Goal: Task Accomplishment & Management: Manage account settings

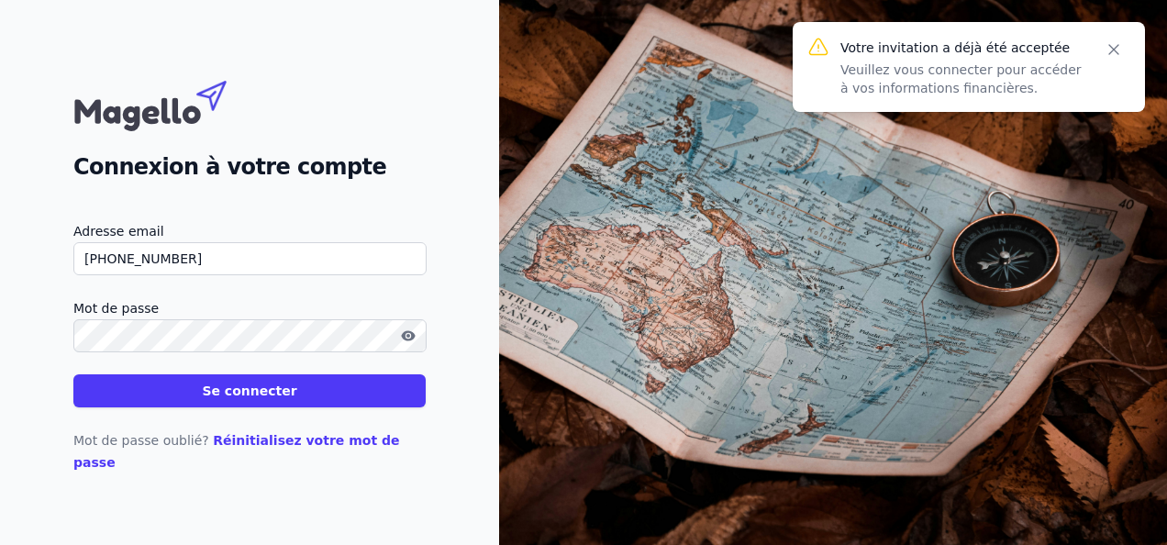
click at [414, 343] on icon "button" at bounding box center [408, 336] width 15 height 15
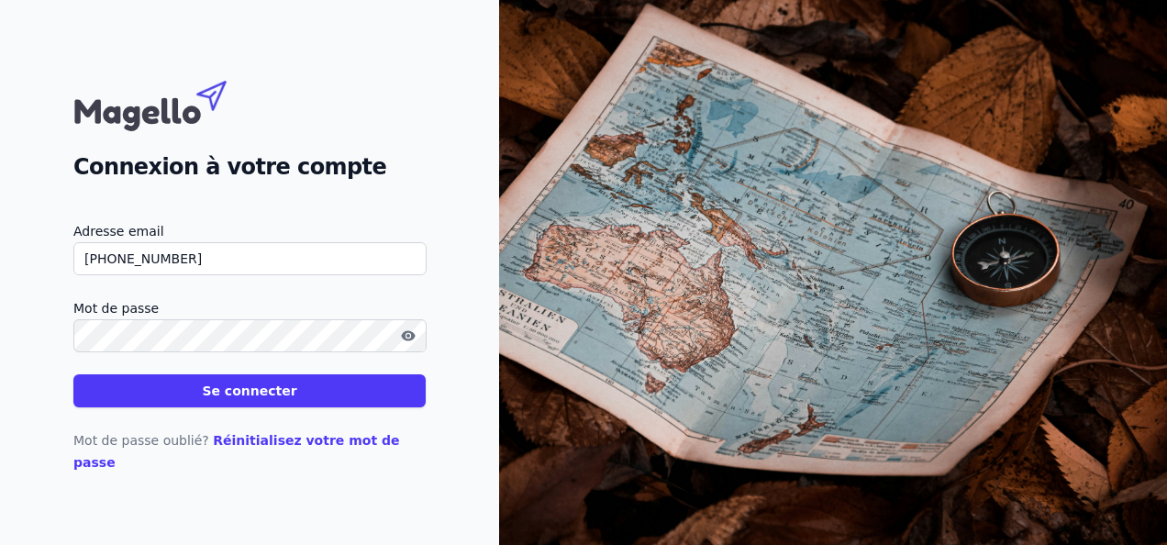
drag, startPoint x: 181, startPoint y: 268, endPoint x: -4, endPoint y: 248, distance: 185.6
click at [0, 248] on html "Connexion à votre compte Adresse email +32478329815 Mot de passe Se connecter M…" at bounding box center [583, 272] width 1167 height 545
type input "carine.ager@biontino.eu"
click at [257, 397] on button "Se connecter" at bounding box center [249, 390] width 352 height 33
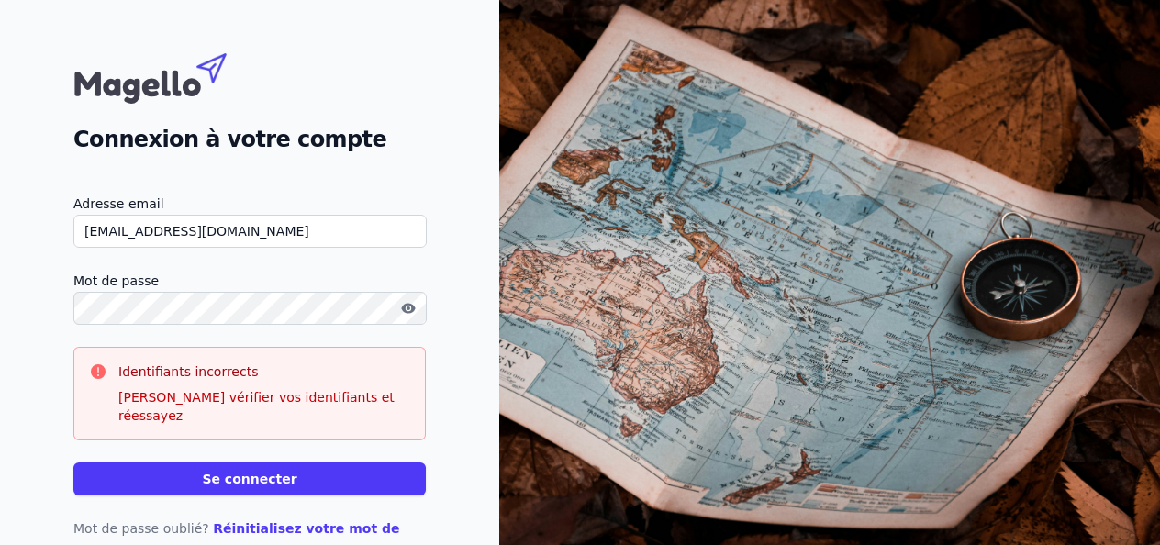
click at [263, 237] on input "carine.ager@biontino.eu" at bounding box center [249, 231] width 353 height 33
drag, startPoint x: 185, startPoint y: 218, endPoint x: -4, endPoint y: 273, distance: 196.7
click at [0, 273] on html "Connexion à votre compte Adresse email carine.ager@biontino.eu Mot de passe Ide…" at bounding box center [580, 303] width 1160 height 606
click at [266, 463] on button "Se connecter" at bounding box center [249, 479] width 352 height 33
click at [314, 415] on div "Identifiants incorrects Veuillez vérifier vos identifiants et réessayez" at bounding box center [249, 394] width 352 height 94
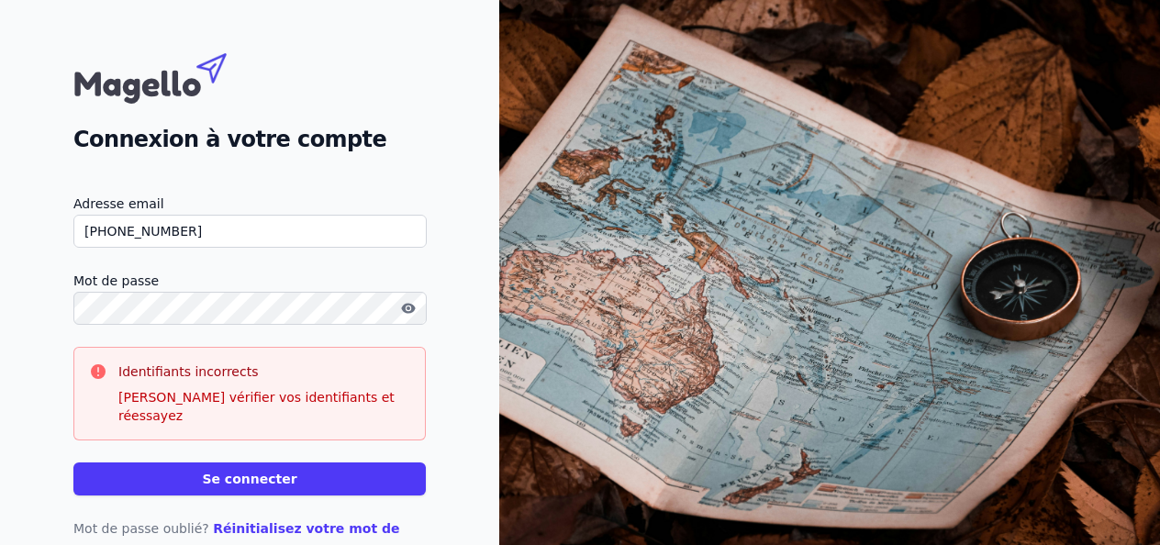
click at [198, 231] on input "+32478329815" at bounding box center [249, 231] width 353 height 33
click at [250, 463] on button "Se connecter" at bounding box center [249, 479] width 352 height 33
click at [37, 422] on div "Connexion à votre compte Adresse email +32478329815 Mot de passe Identifiants i…" at bounding box center [249, 303] width 499 height 606
click at [187, 228] on input "+32478329815" at bounding box center [249, 231] width 353 height 33
drag, startPoint x: 201, startPoint y: 229, endPoint x: 2, endPoint y: 228, distance: 199.2
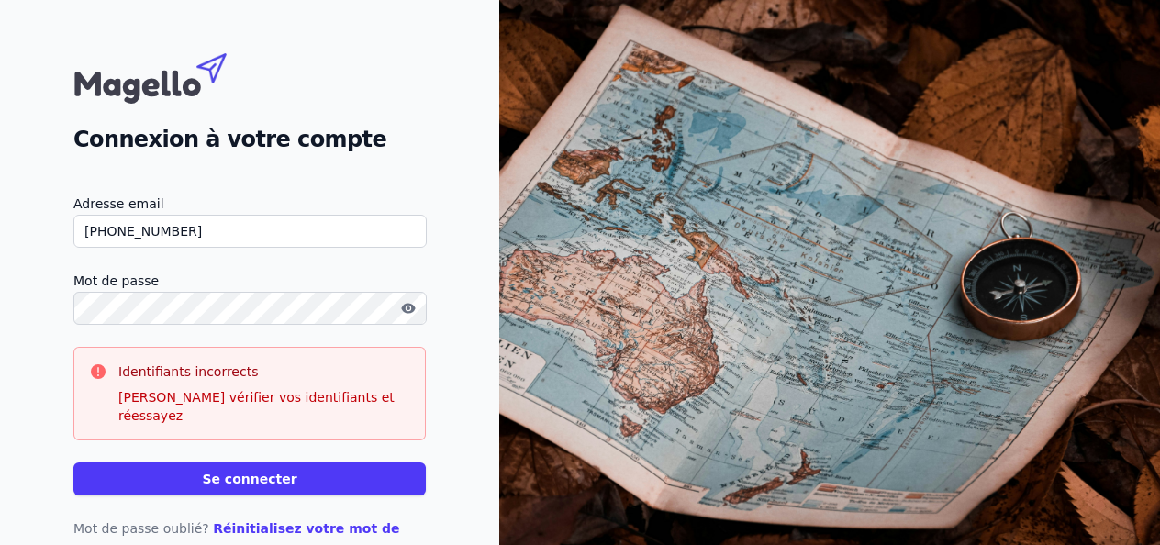
click at [2, 228] on div "Connexion à votre compte Adresse email +32478329815 Mot de passe Identifiants i…" at bounding box center [249, 303] width 499 height 606
type input "carine.ager@biontino.eu"
click at [408, 313] on icon "button" at bounding box center [408, 308] width 14 height 10
click at [408, 313] on icon "button" at bounding box center [405, 310] width 9 height 8
click at [253, 463] on button "Se connecter" at bounding box center [249, 479] width 352 height 33
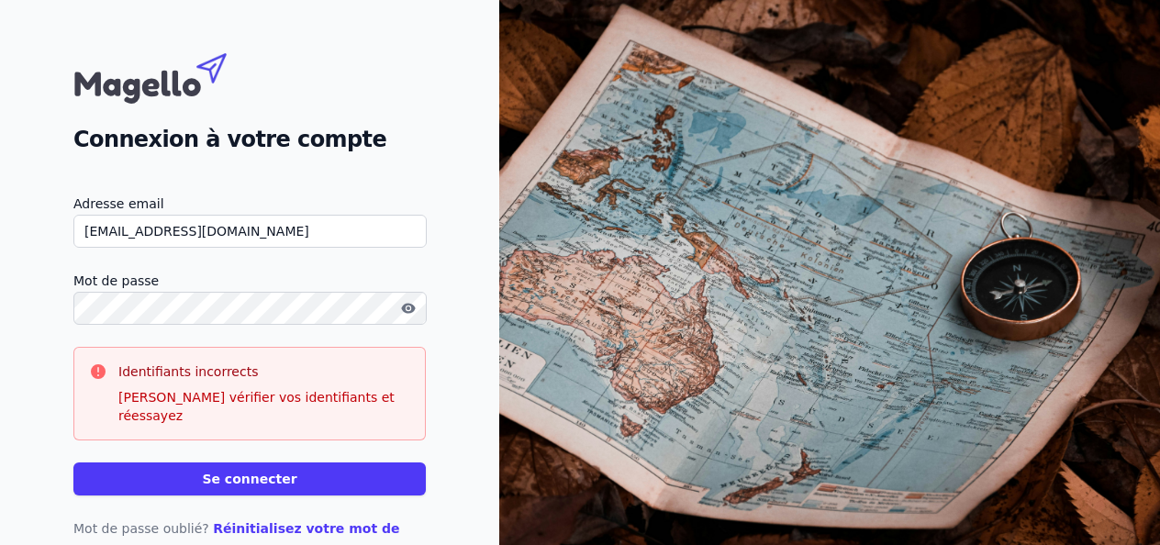
click at [285, 521] on link "Réinitialisez votre mot de passe" at bounding box center [236, 539] width 327 height 37
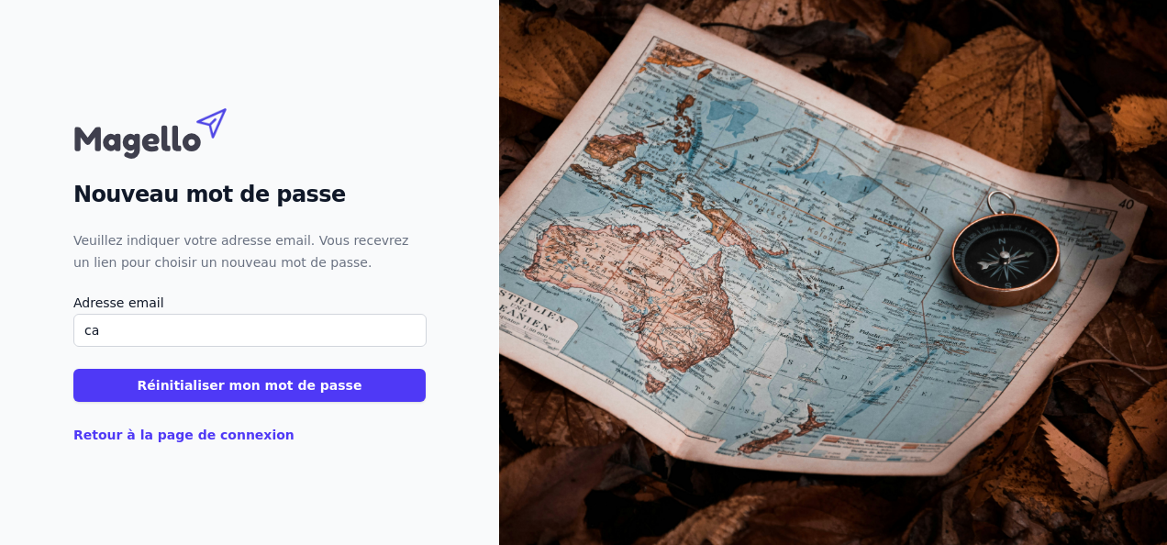
type input "carine.ager@biontino.eu"
click at [234, 388] on button "Réinitialiser mon mot de passe" at bounding box center [249, 385] width 352 height 33
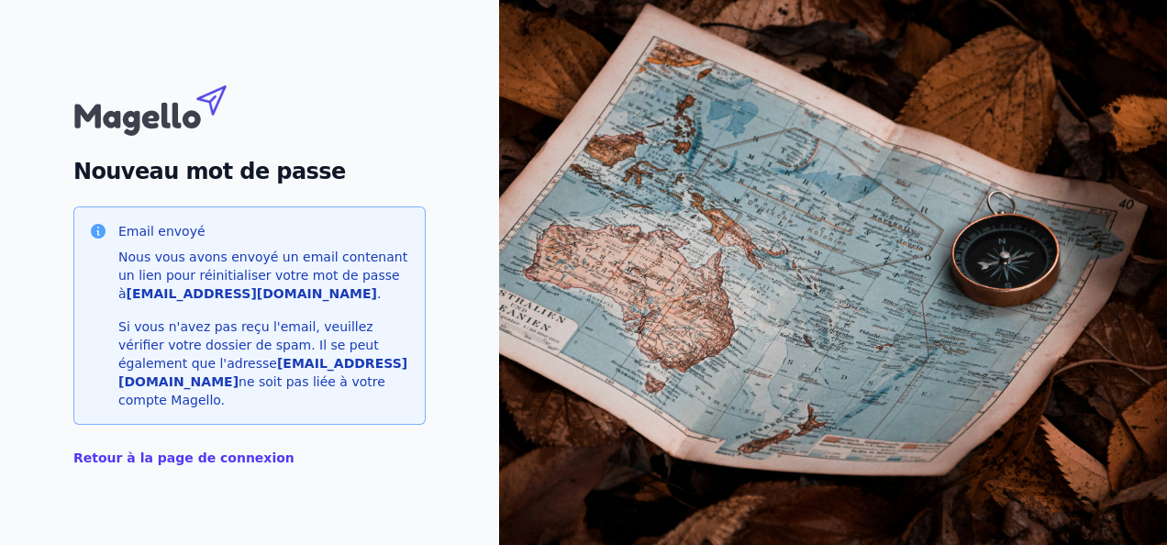
click at [185, 451] on link "Retour à la page de connexion" at bounding box center [183, 458] width 221 height 15
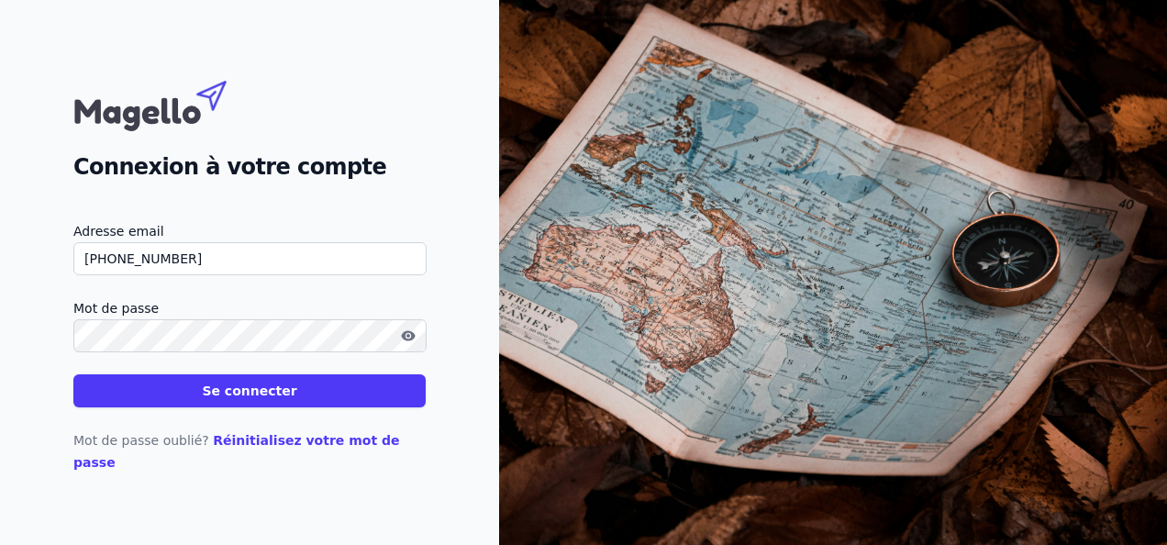
drag, startPoint x: 204, startPoint y: 264, endPoint x: 29, endPoint y: 273, distance: 174.6
click at [42, 277] on div "Connexion à votre compte Adresse email +32478329815 Mot de passe Se connecter M…" at bounding box center [249, 272] width 499 height 545
click at [73, 374] on button "Se connecter" at bounding box center [249, 390] width 352 height 33
click at [4, 417] on div "Connexion à votre compte Adresse email sar Mot de passe Se connecter Mot de pas…" at bounding box center [249, 272] width 499 height 545
click at [136, 275] on input "sar" at bounding box center [249, 258] width 353 height 33
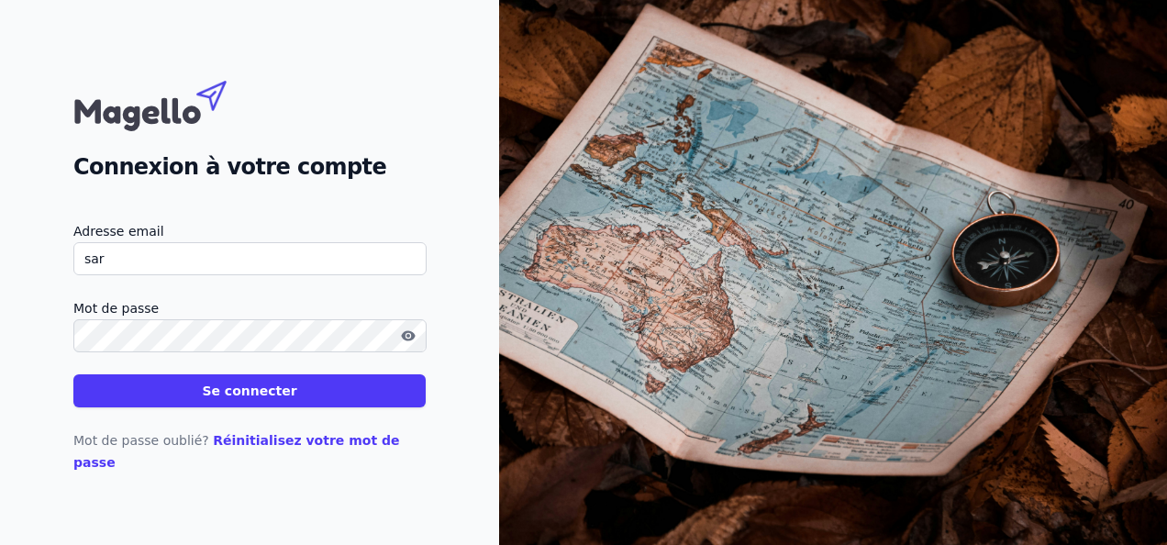
click at [273, 275] on input "sar" at bounding box center [249, 258] width 353 height 33
click at [292, 272] on input "sar" at bounding box center [249, 258] width 353 height 33
click at [176, 270] on input "sar" at bounding box center [249, 258] width 353 height 33
type input "sarah.biontino@biontino.eu"
click at [401, 343] on icon "button" at bounding box center [408, 336] width 15 height 15
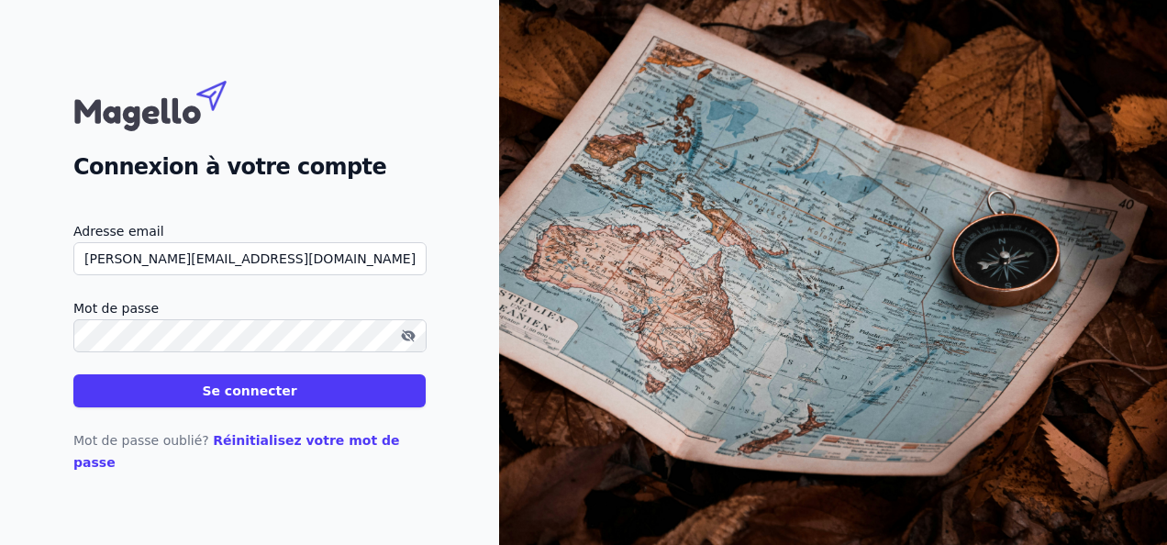
click at [290, 399] on button "Se connecter" at bounding box center [249, 390] width 352 height 33
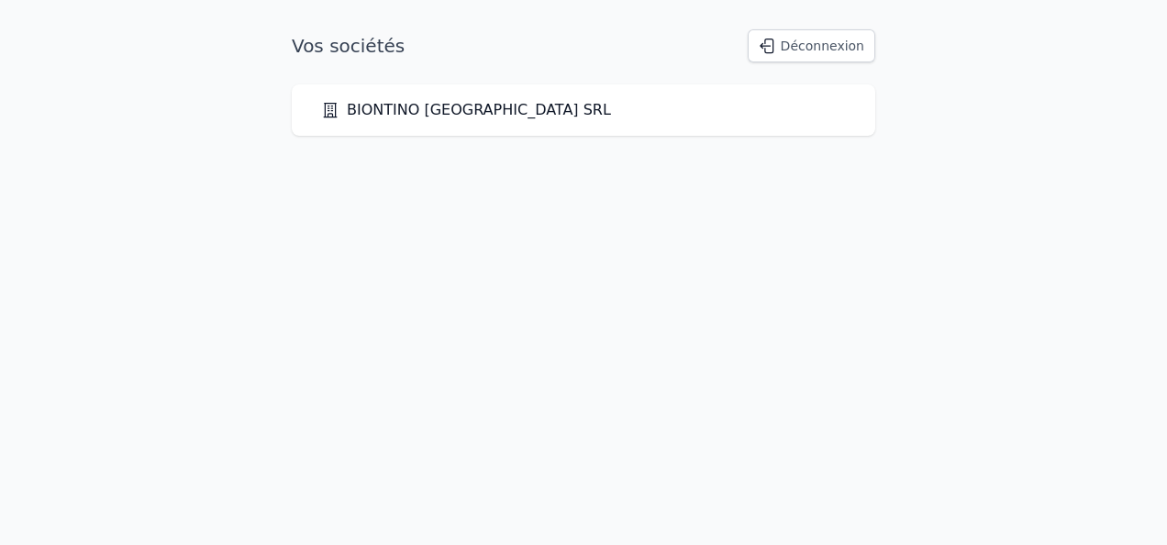
click at [430, 106] on link "BIONTINO EUROPE SRL" at bounding box center [466, 110] width 290 height 22
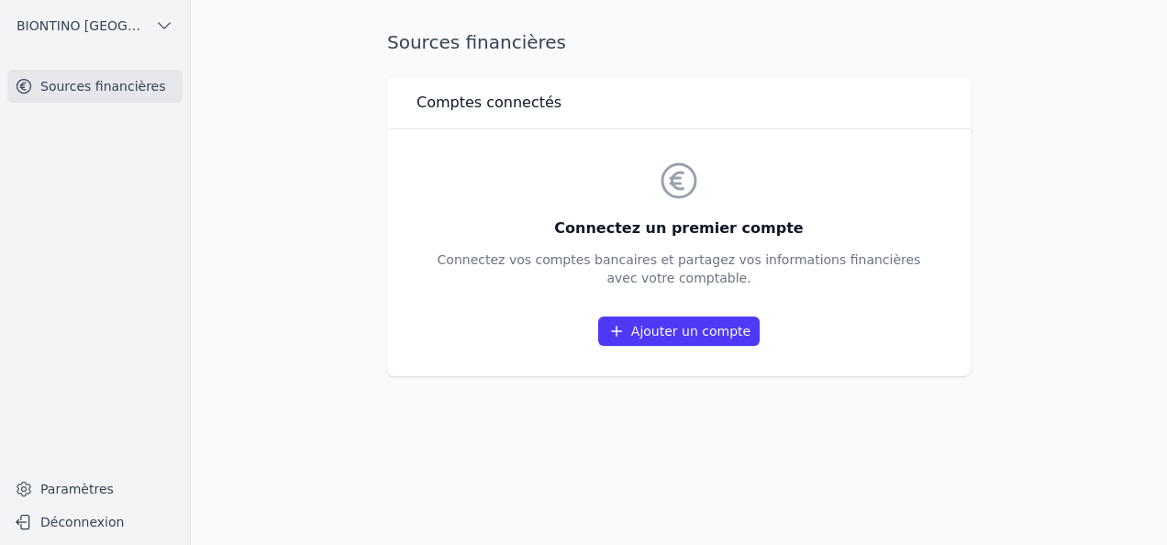
click at [71, 486] on link "Paramètres" at bounding box center [94, 488] width 175 height 29
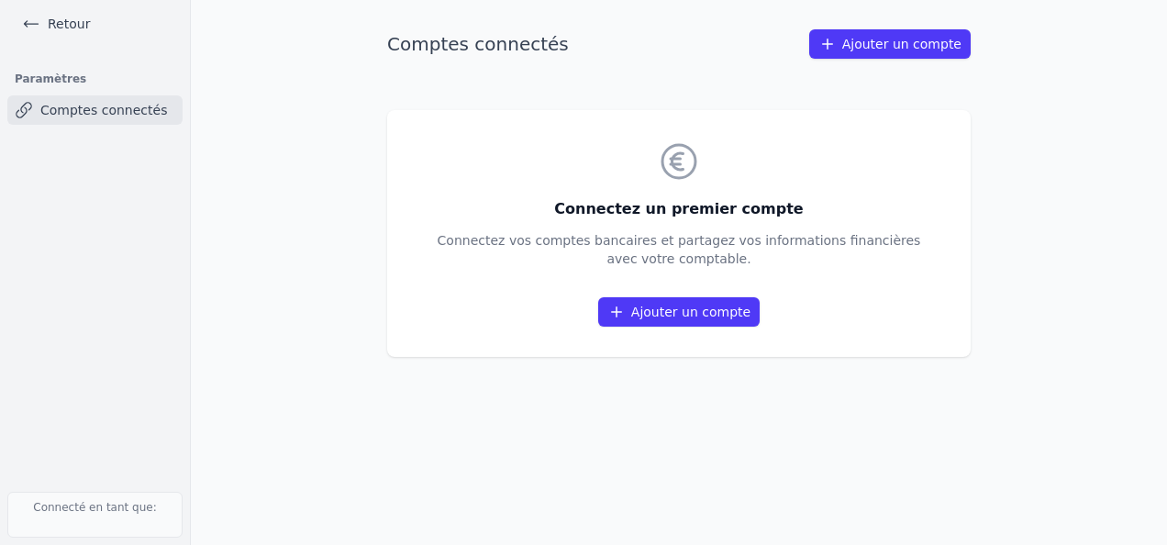
click at [72, 485] on div "Retour Paramètres Comptes connectés Connecté en tant que:" at bounding box center [95, 272] width 191 height 545
click at [709, 316] on link "Ajouter un compte" at bounding box center [679, 311] width 162 height 29
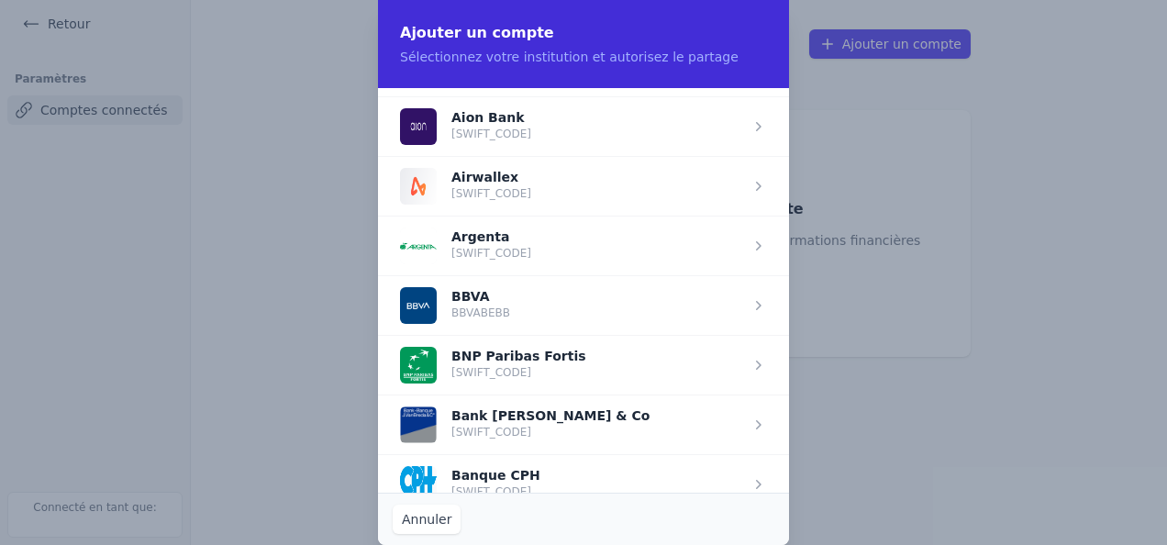
scroll to position [92, 0]
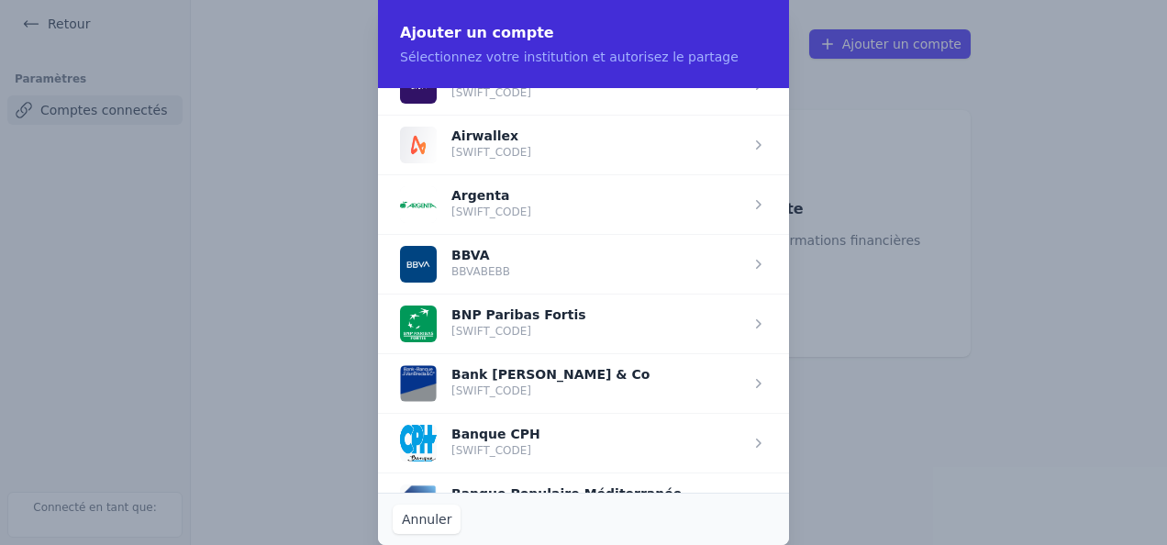
click at [494, 369] on span "button" at bounding box center [583, 383] width 411 height 60
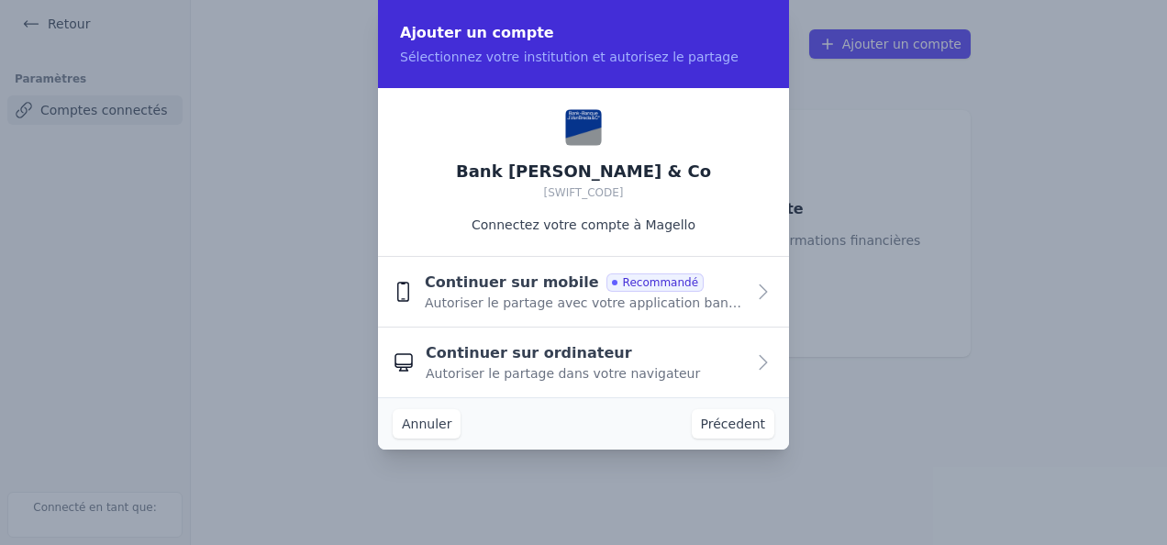
scroll to position [0, 0]
click at [519, 286] on span "Continuer sur mobile" at bounding box center [512, 284] width 174 height 22
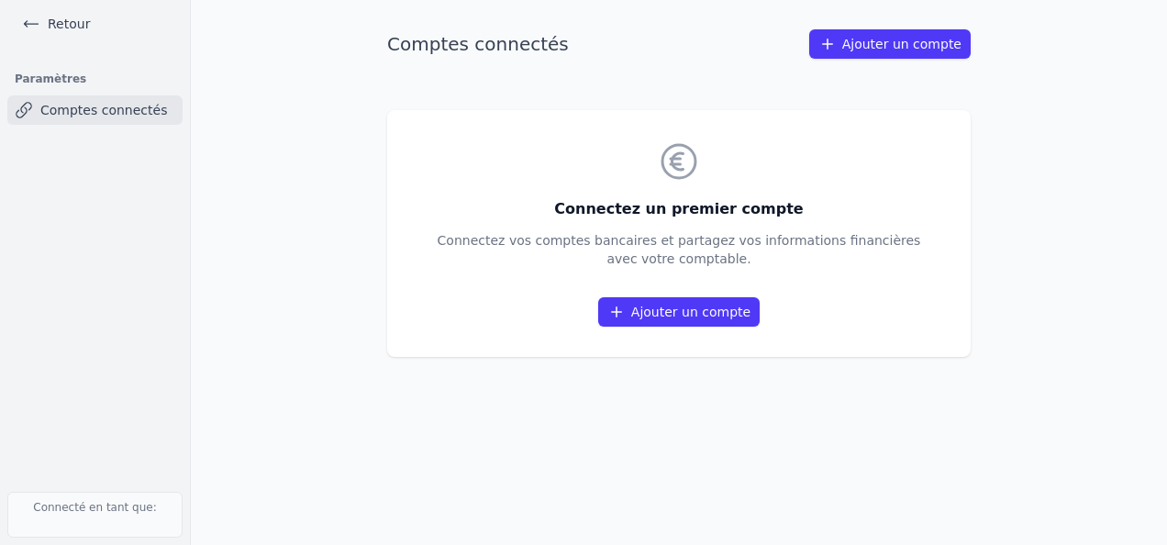
click at [684, 312] on link "Ajouter un compte" at bounding box center [679, 311] width 162 height 29
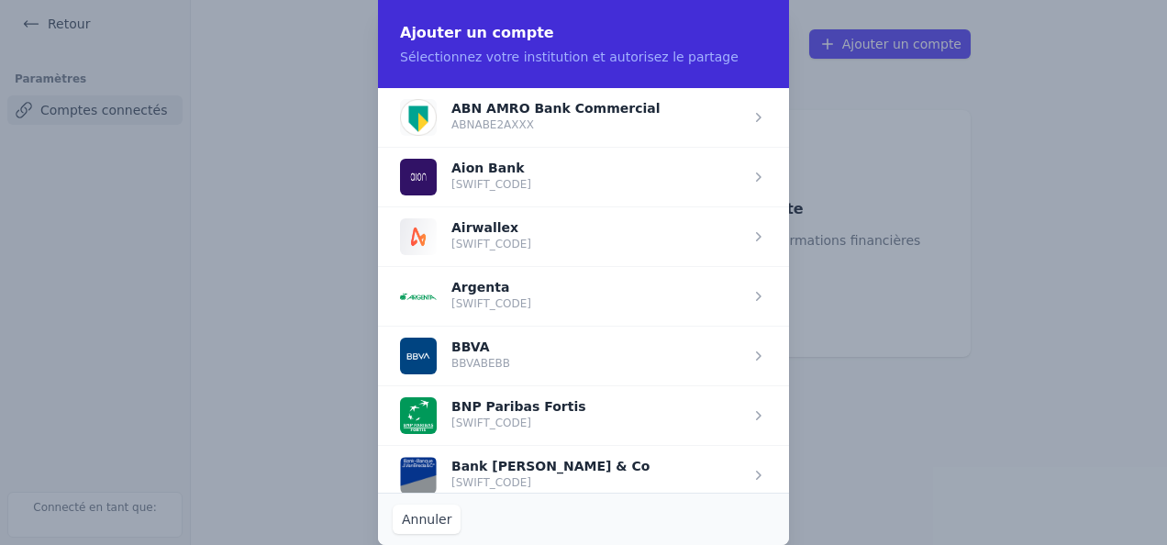
click at [519, 404] on span "button" at bounding box center [583, 415] width 411 height 60
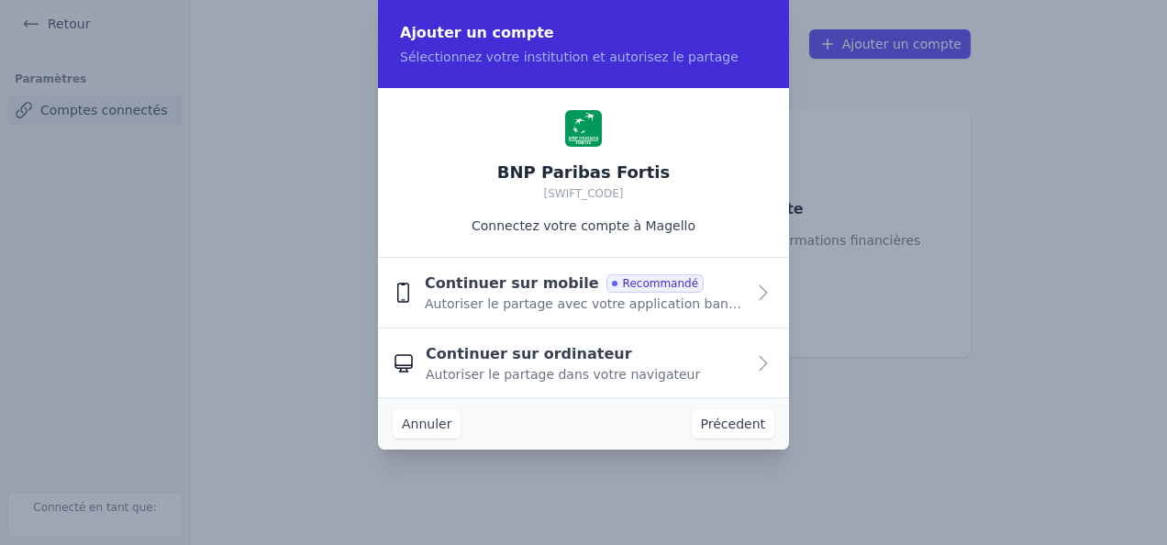
click at [618, 283] on span "Recommandé" at bounding box center [655, 283] width 97 height 18
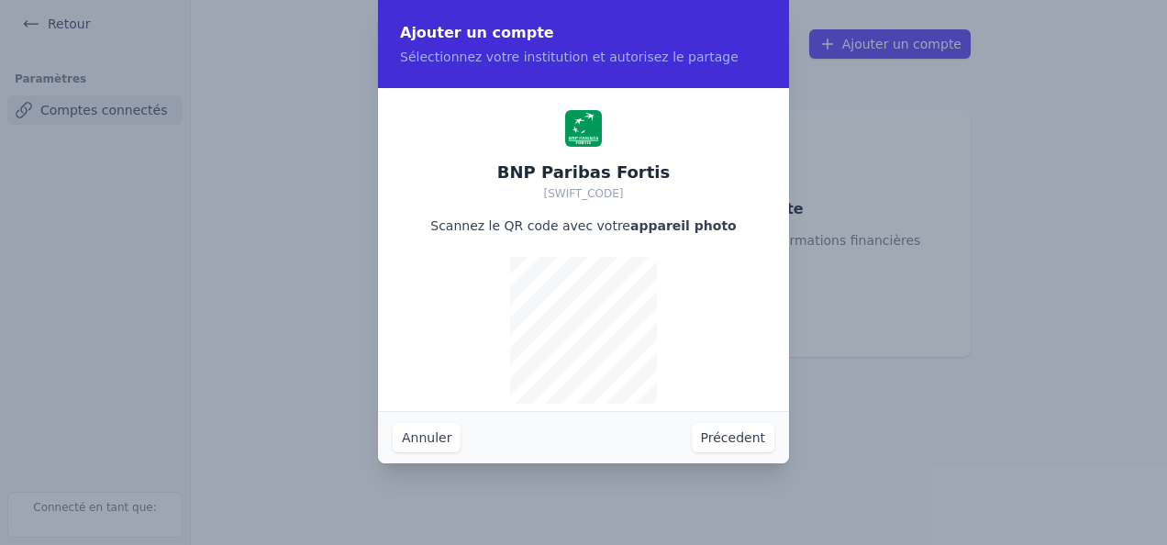
click at [730, 439] on button "Précedent" at bounding box center [733, 437] width 83 height 29
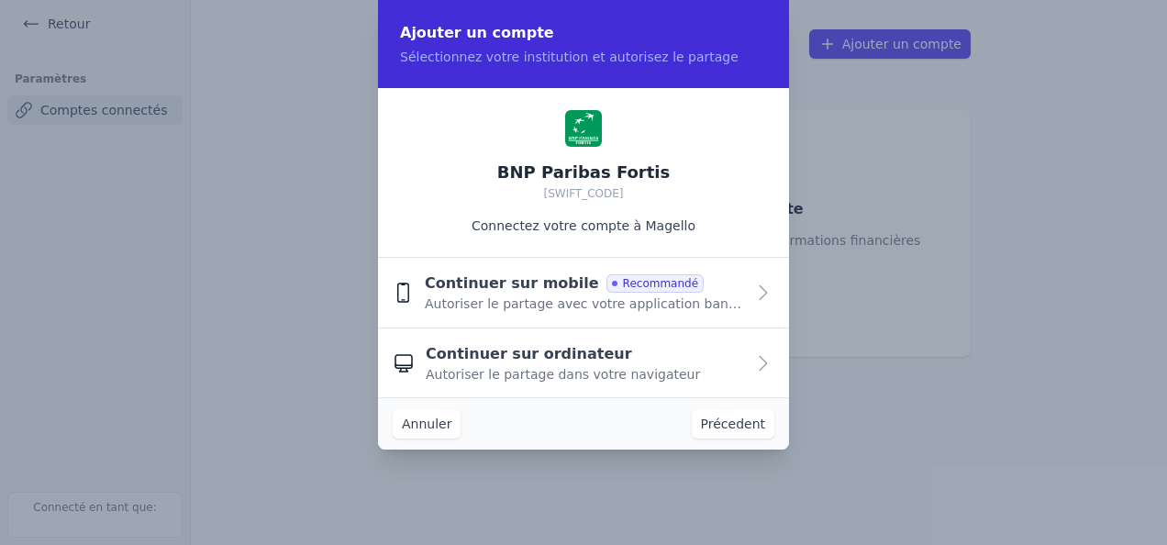
click at [420, 426] on button "Annuler" at bounding box center [427, 423] width 68 height 29
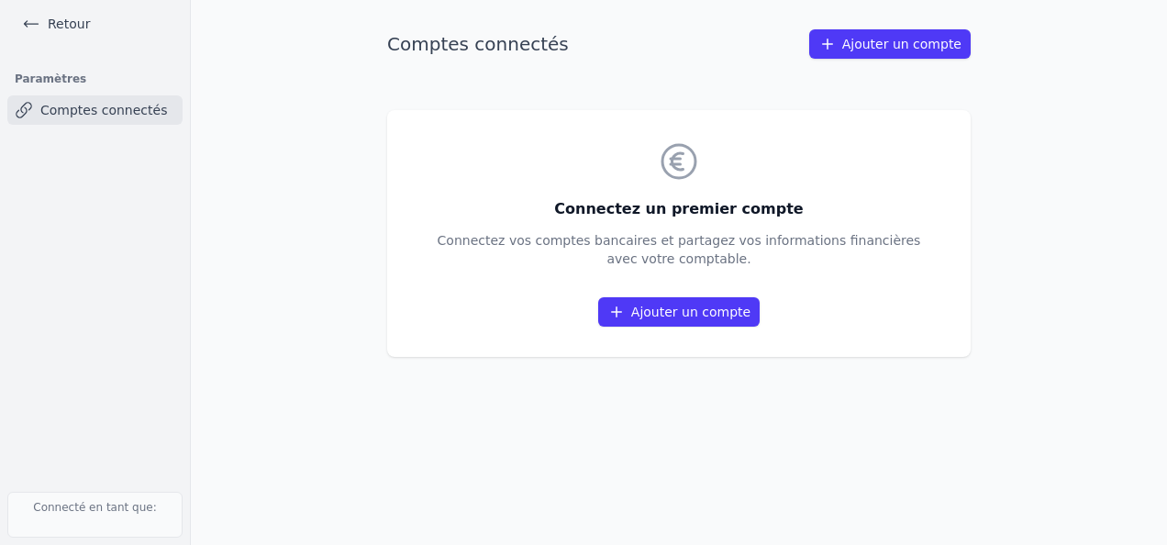
click at [76, 98] on link "Comptes connectés" at bounding box center [94, 109] width 175 height 29
click at [77, 110] on link "Comptes connectés" at bounding box center [94, 109] width 175 height 29
click at [42, 22] on link "Retour" at bounding box center [56, 24] width 83 height 26
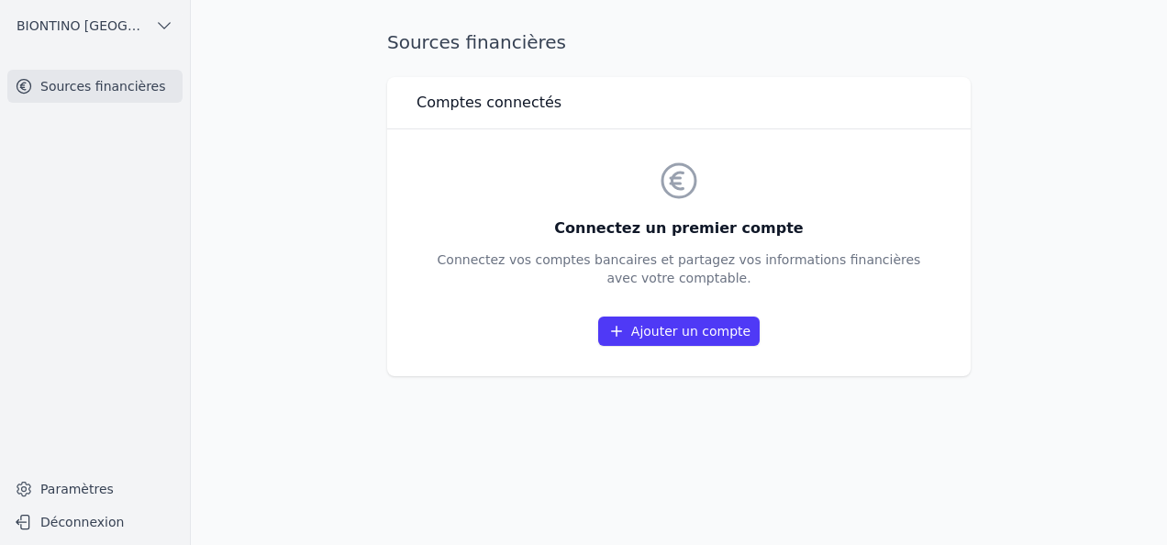
click at [699, 335] on link "Ajouter un compte" at bounding box center [679, 331] width 162 height 29
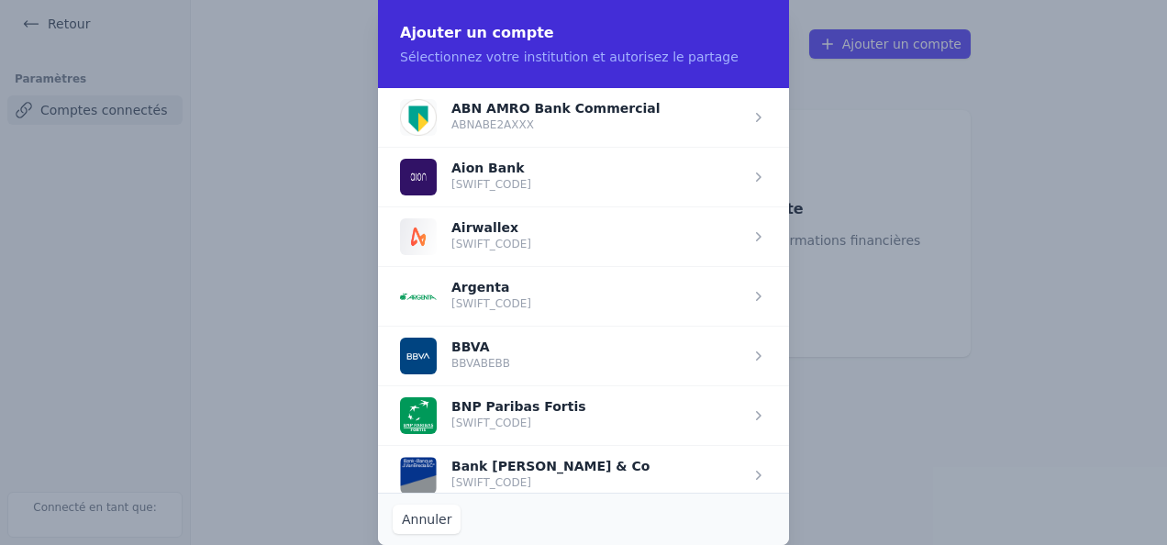
click at [551, 462] on span "button" at bounding box center [583, 475] width 411 height 60
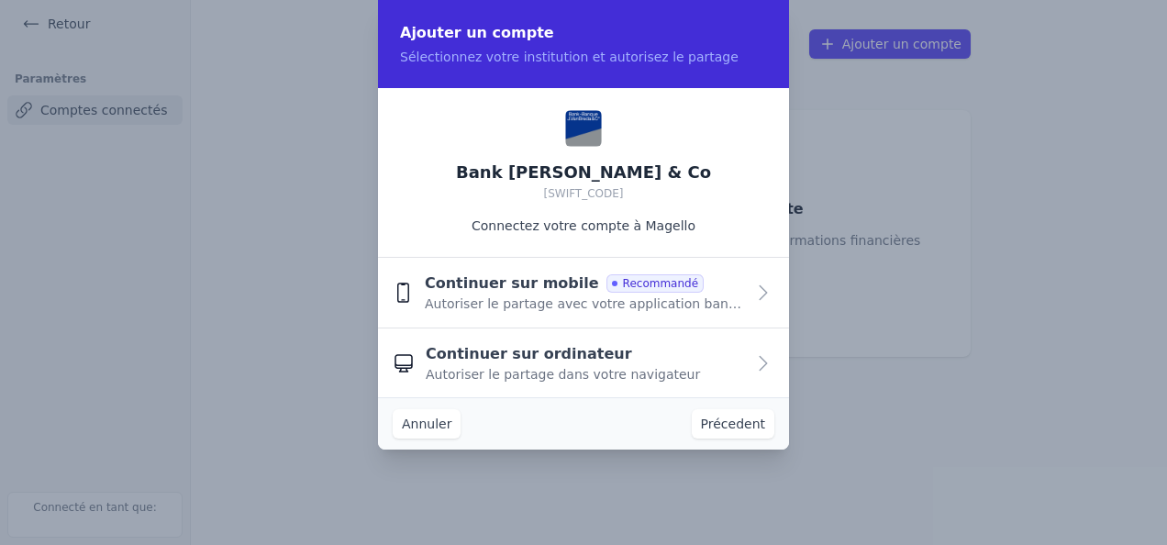
click at [530, 291] on span "Continuer sur mobile" at bounding box center [512, 284] width 174 height 22
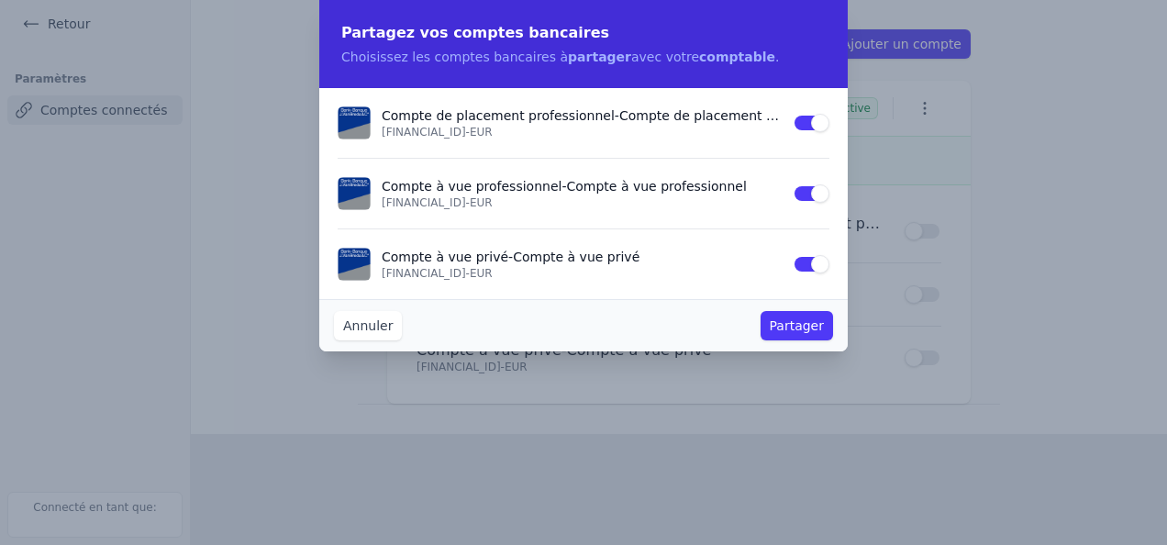
click at [798, 256] on button "Use setting" at bounding box center [811, 264] width 37 height 18
click at [793, 329] on button "Partager" at bounding box center [797, 325] width 73 height 29
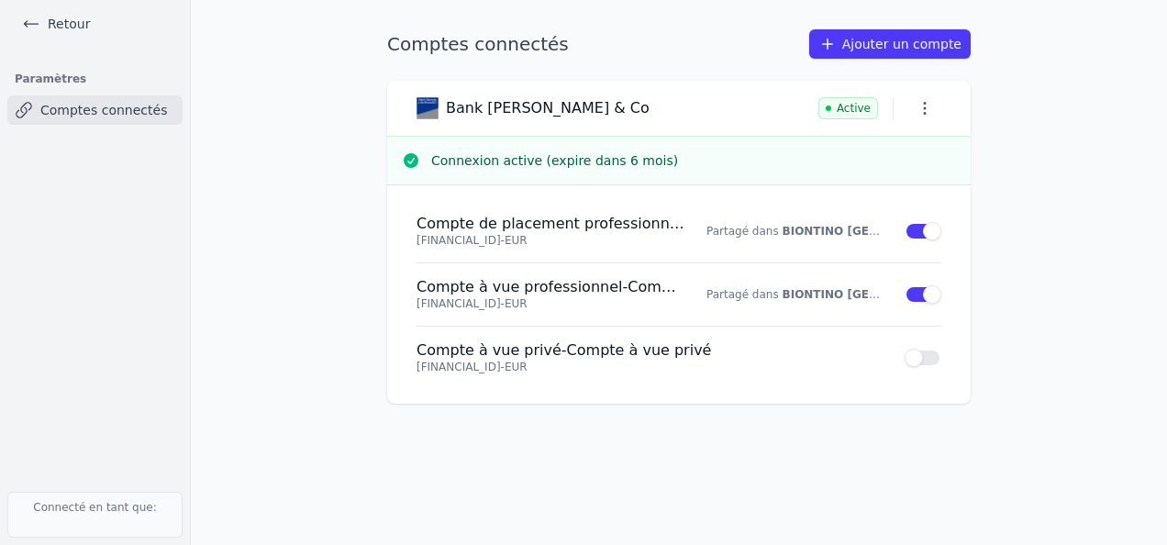
click at [893, 48] on link "Ajouter un compte" at bounding box center [890, 43] width 162 height 29
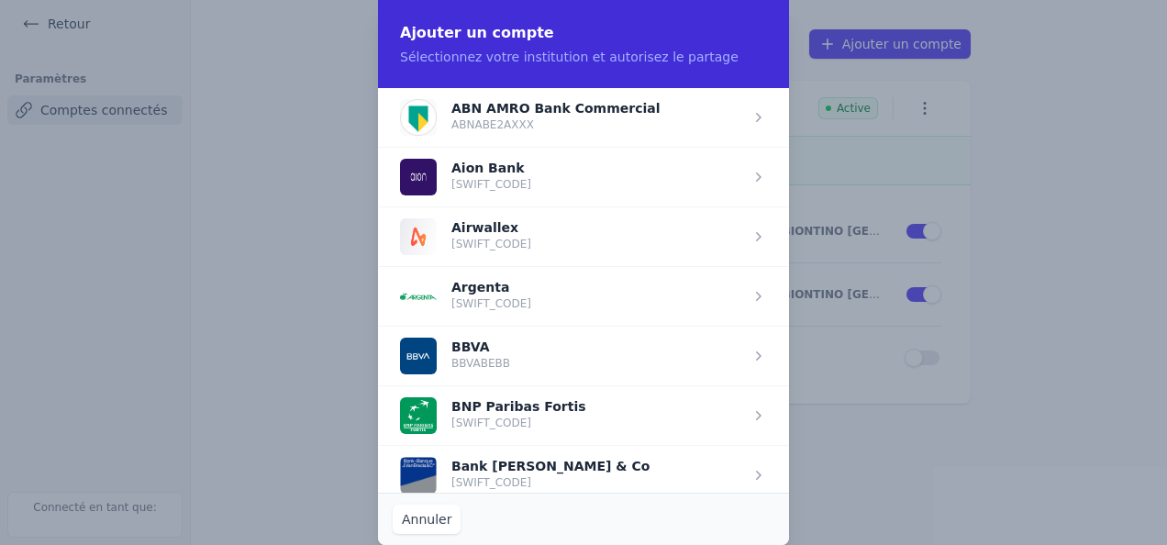
click at [501, 425] on span "button" at bounding box center [583, 415] width 411 height 60
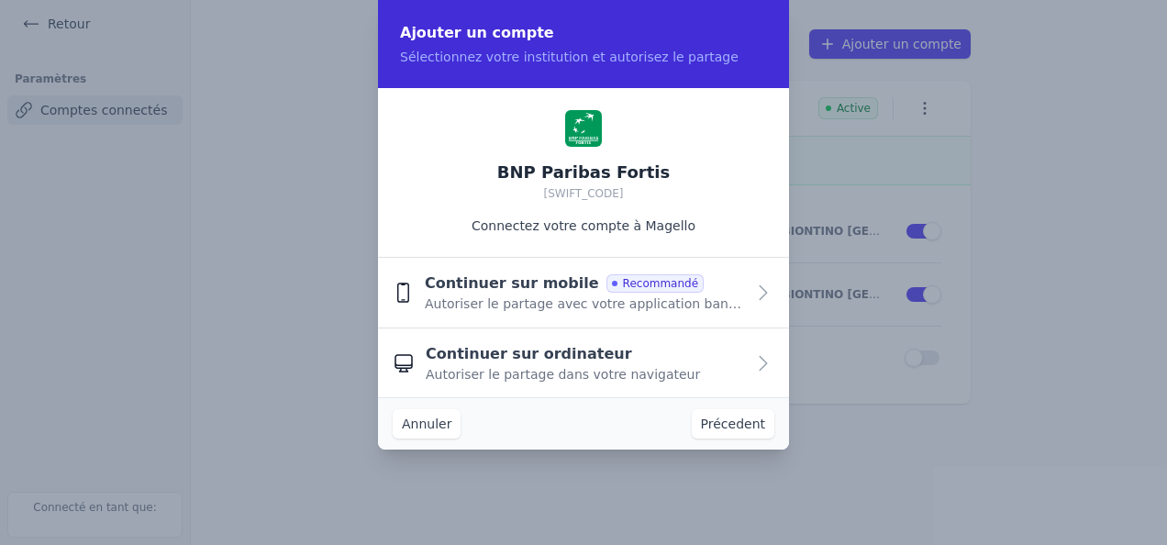
click at [527, 371] on span "Autoriser le partage dans votre navigateur" at bounding box center [563, 374] width 274 height 18
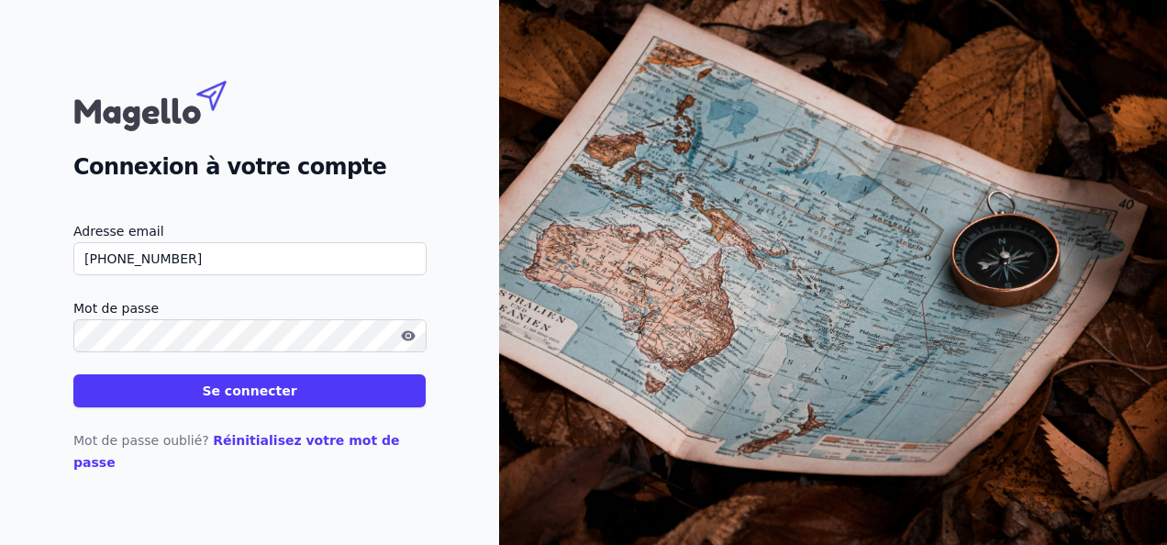
click at [317, 404] on button "Se connecter" at bounding box center [249, 390] width 352 height 33
click at [323, 405] on button "Se connecter" at bounding box center [249, 390] width 352 height 33
drag, startPoint x: 176, startPoint y: 267, endPoint x: 67, endPoint y: 279, distance: 109.9
click at [94, 275] on input "+32478329815" at bounding box center [249, 258] width 353 height 33
type input "+"
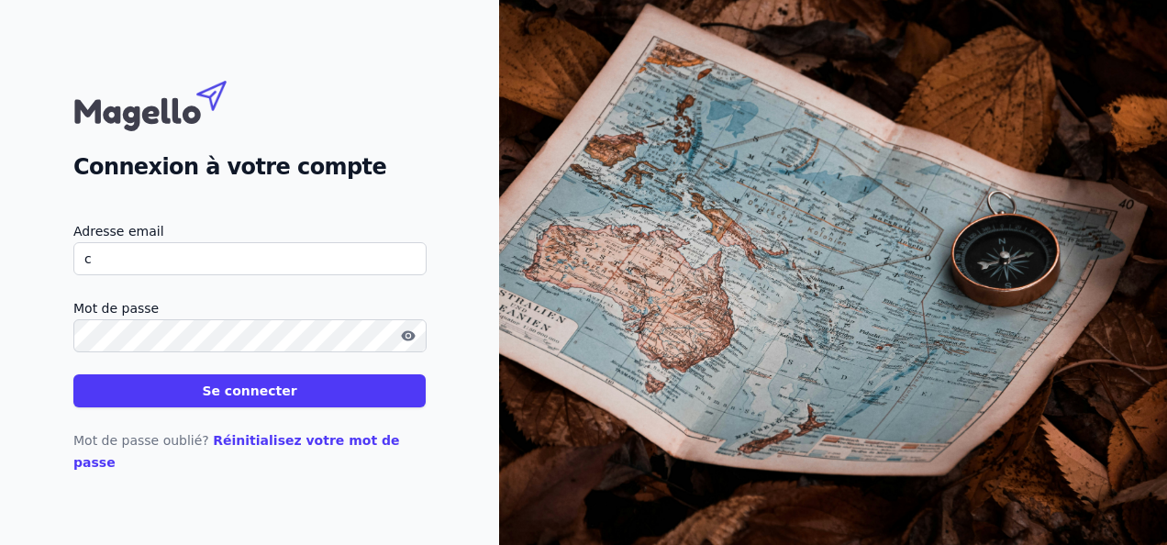
type input "carine.ager@biontino.eu"
click at [253, 407] on button "Se connecter" at bounding box center [249, 390] width 352 height 33
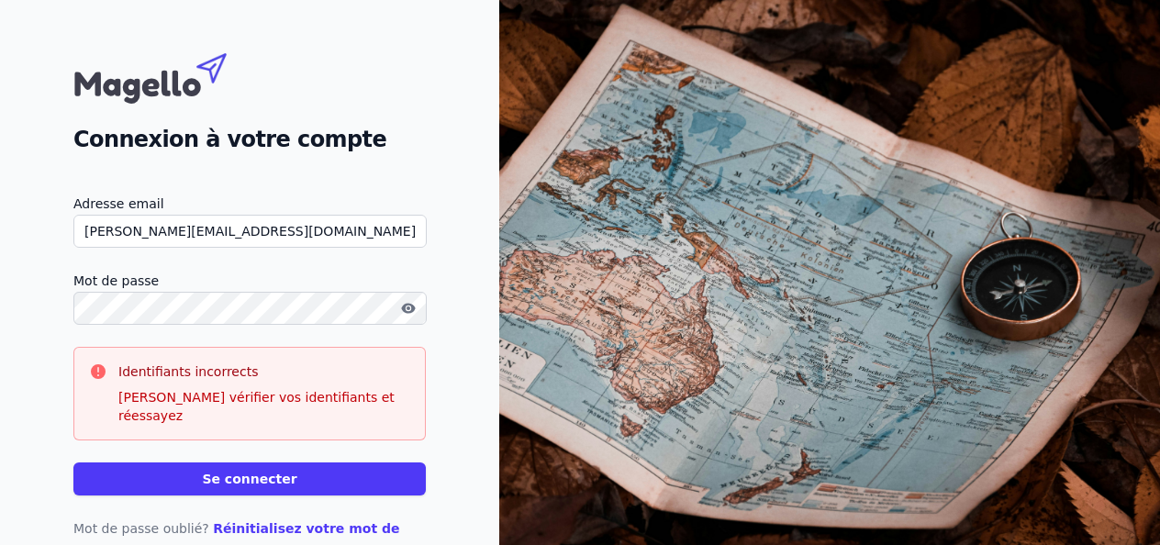
drag, startPoint x: 250, startPoint y: 231, endPoint x: 32, endPoint y: 253, distance: 218.6
click at [32, 253] on div "Connexion à votre compte Adresse email carine.ager@biontino.eu Mot de passe Ide…" at bounding box center [249, 303] width 499 height 606
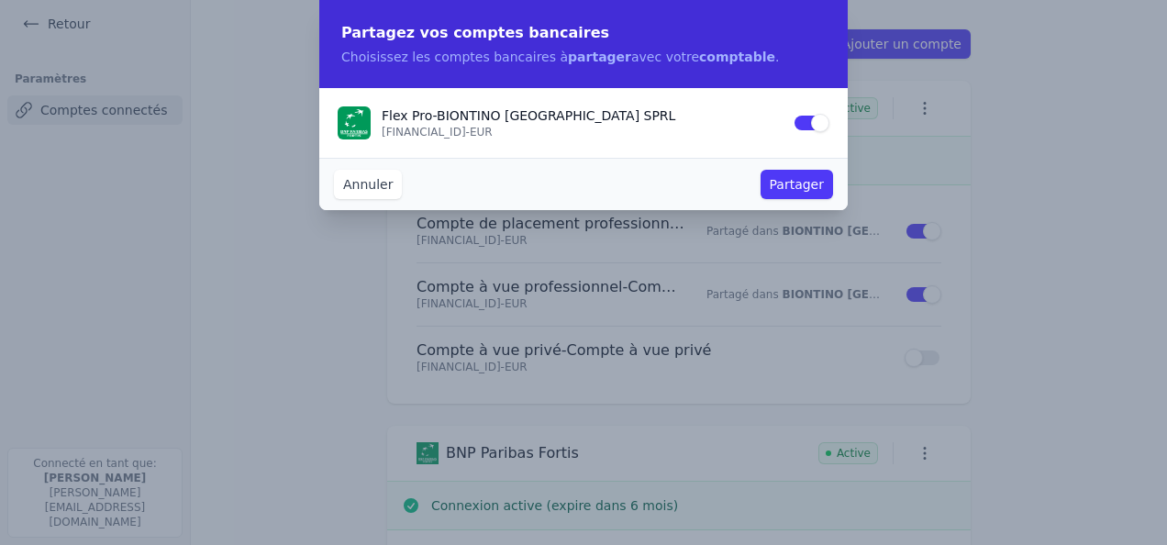
click at [798, 188] on button "Partager" at bounding box center [797, 184] width 73 height 29
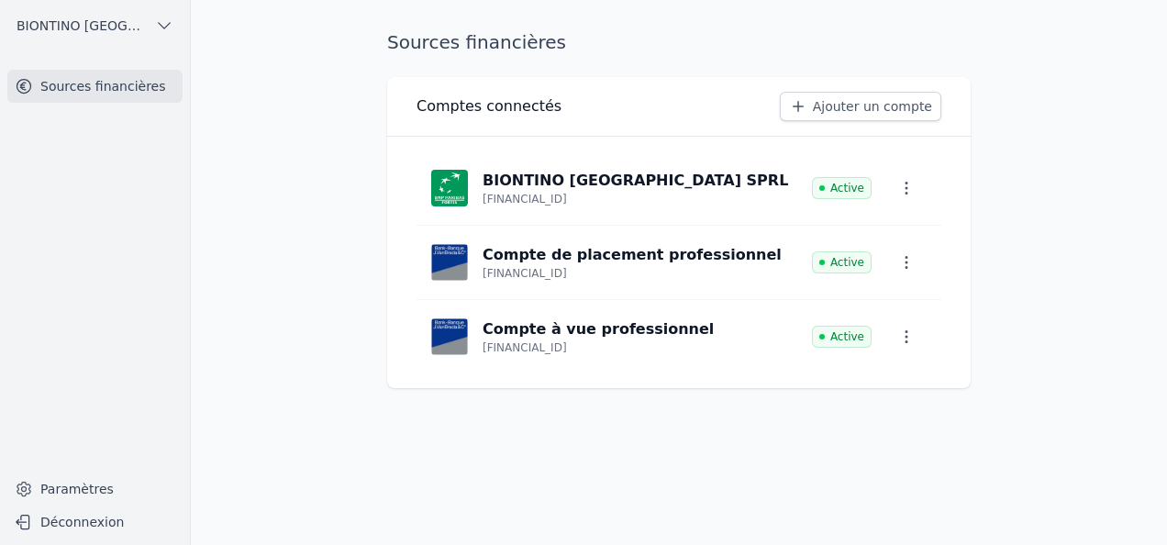
click at [73, 485] on link "Paramètres" at bounding box center [94, 488] width 175 height 29
click at [71, 489] on link "Paramètres" at bounding box center [94, 488] width 175 height 29
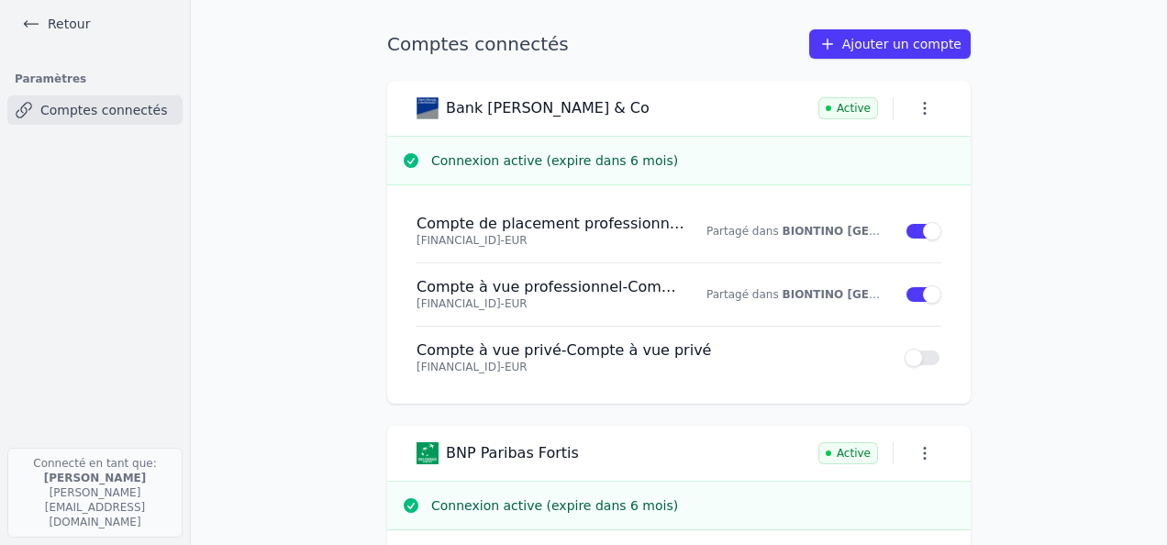
click at [70, 24] on link "Retour" at bounding box center [56, 24] width 83 height 26
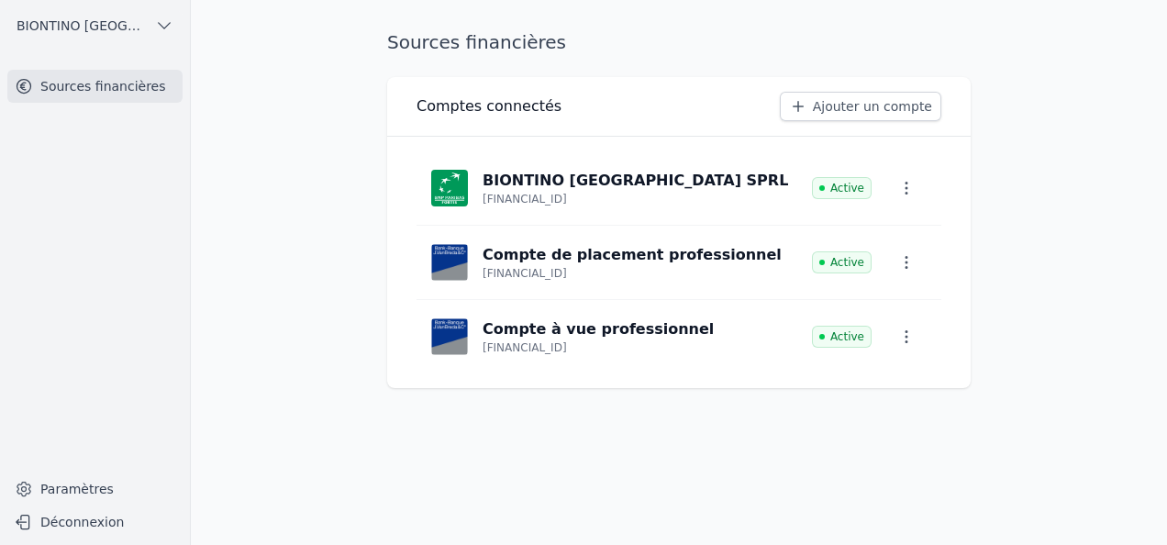
click at [61, 519] on button "Déconnexion" at bounding box center [94, 522] width 175 height 29
